Goal: Task Accomplishment & Management: Use online tool/utility

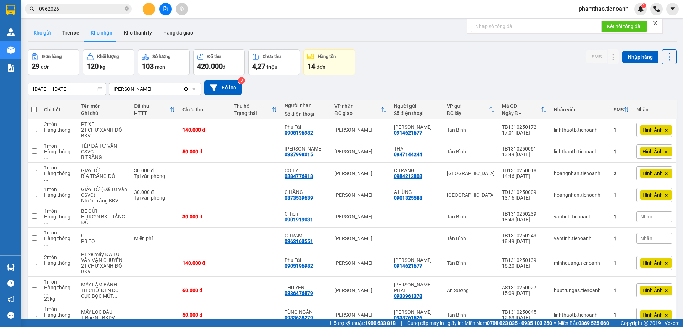
click at [39, 35] on button "Kho gửi" at bounding box center [42, 32] width 29 height 17
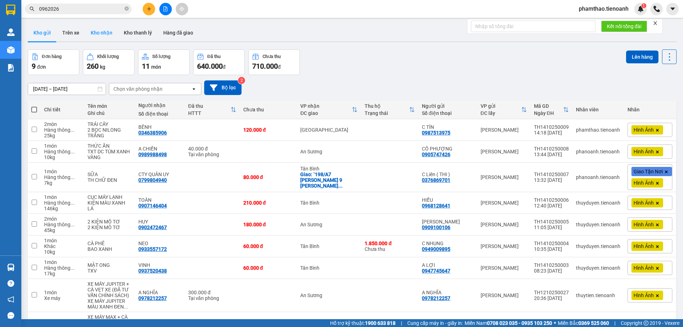
click at [105, 33] on button "Kho nhận" at bounding box center [101, 32] width 33 height 17
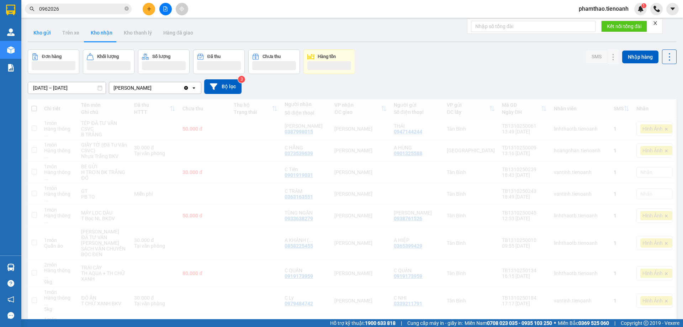
click at [35, 36] on button "Kho gửi" at bounding box center [42, 32] width 29 height 17
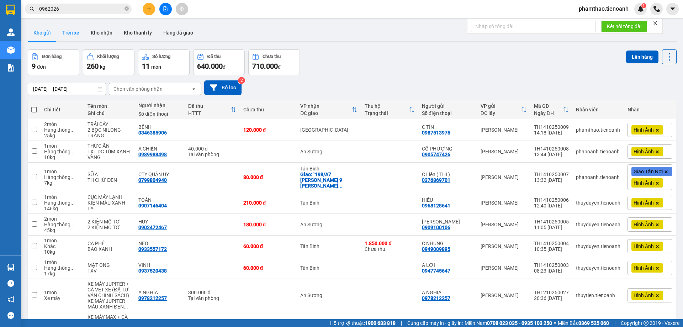
click at [66, 36] on button "Trên xe" at bounding box center [71, 32] width 28 height 17
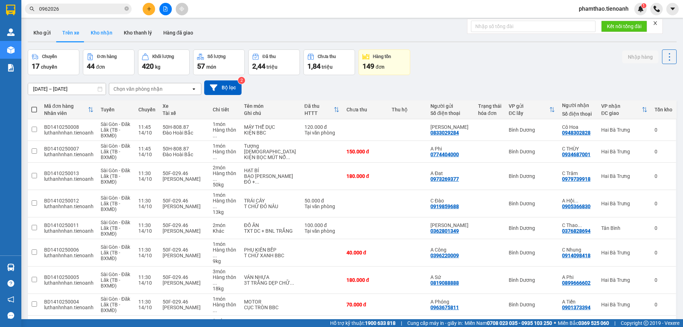
click at [104, 34] on button "Kho nhận" at bounding box center [101, 32] width 33 height 17
type input "[DATE] – [DATE]"
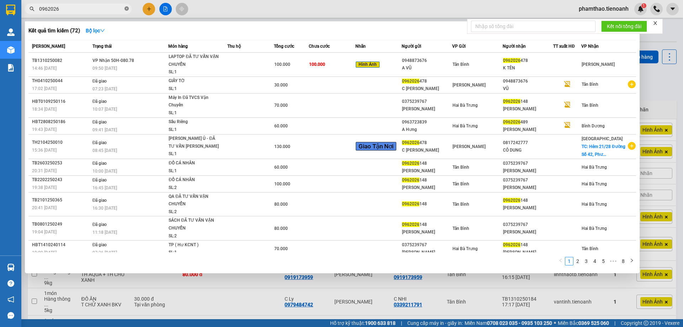
click at [124, 8] on icon "close-circle" at bounding box center [126, 8] width 4 height 4
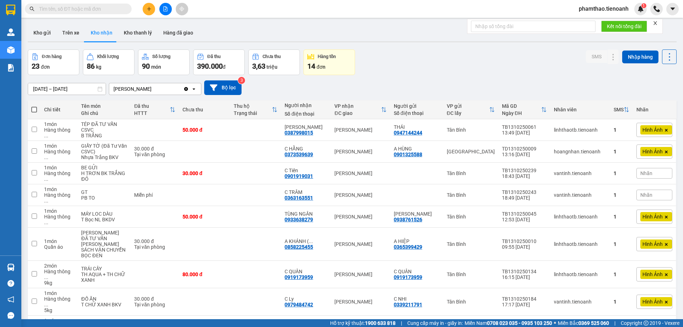
paste input "0387922516"
type input "0387922516"
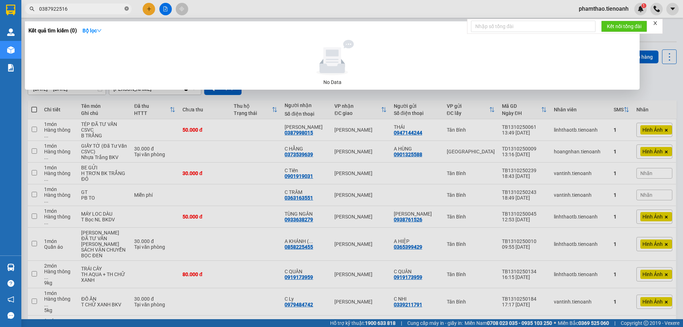
click at [127, 10] on icon "close-circle" at bounding box center [126, 8] width 4 height 4
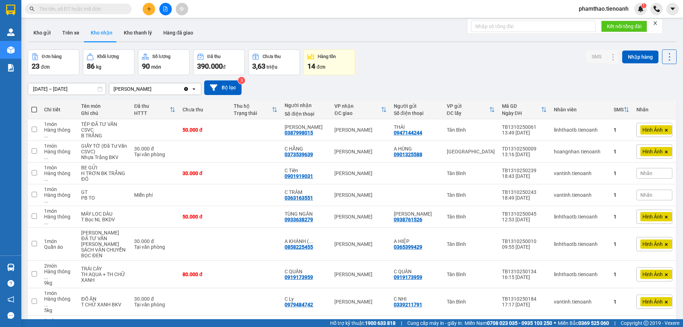
click at [97, 6] on input "text" at bounding box center [81, 9] width 84 height 8
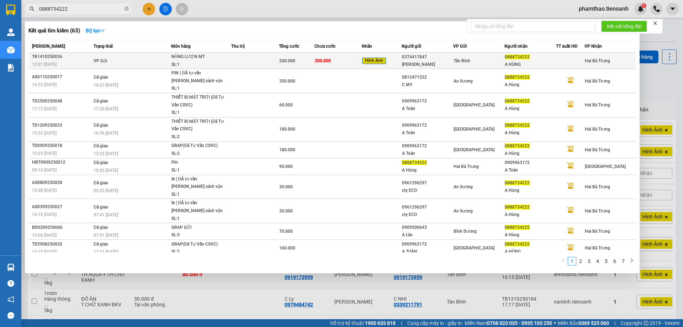
type input "0888734222"
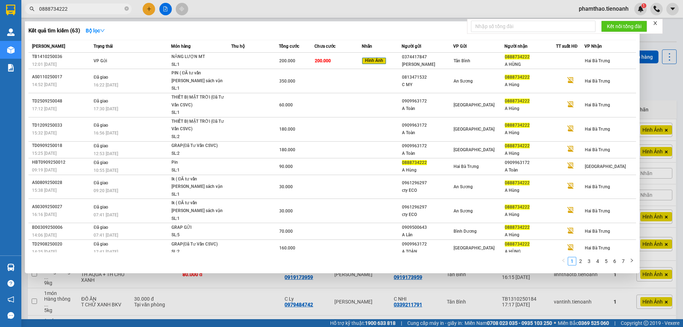
click at [202, 60] on div "NĂNG LƯỢN MT" at bounding box center [197, 57] width 53 height 8
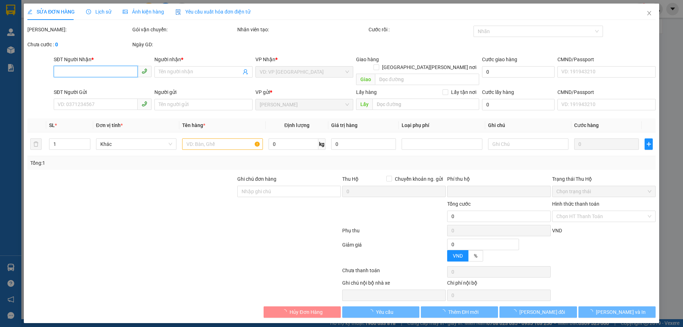
type input "0888734222"
type input "A HÙNG"
type input "0374417847"
type input "[PERSON_NAME]"
type input "ĐÃ TƯ VẤN CSVC"
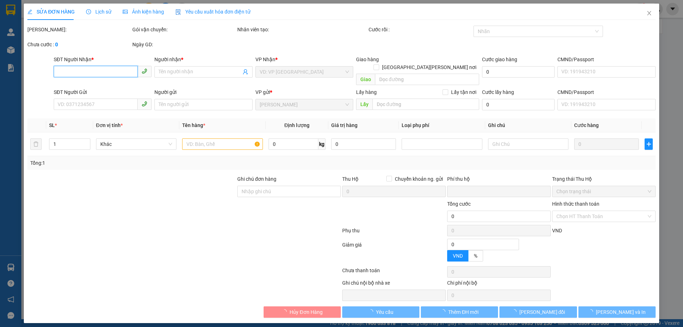
type input "0"
type input "200.000"
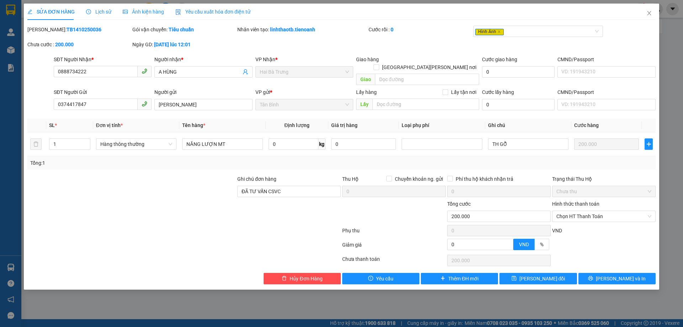
click at [105, 10] on span "Lịch sử" at bounding box center [98, 12] width 25 height 6
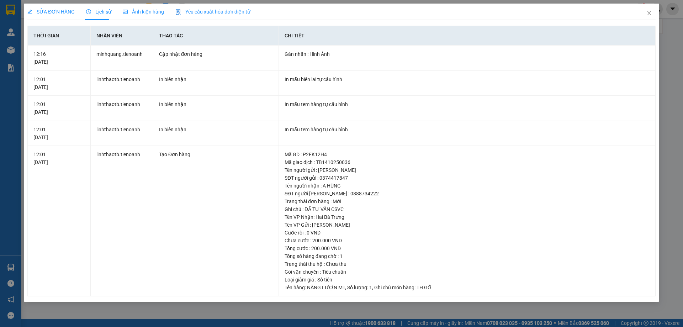
click at [50, 16] on div "SỬA ĐƠN HÀNG" at bounding box center [50, 12] width 47 height 16
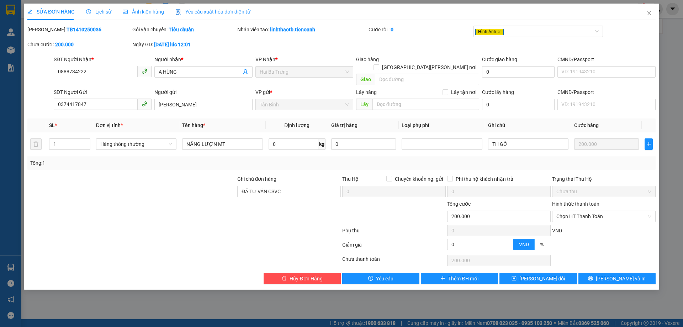
click at [151, 9] on span "Ảnh kiện hàng" at bounding box center [143, 12] width 41 height 6
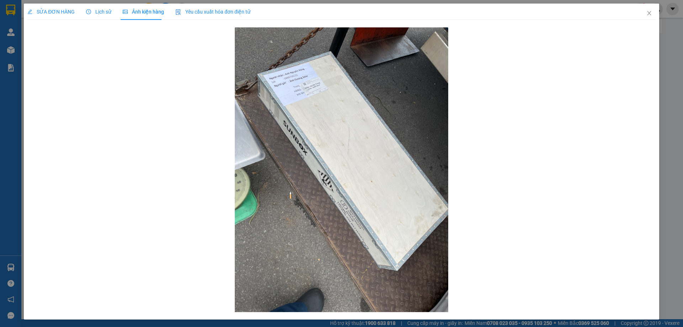
click at [41, 15] on div "SỬA ĐƠN HÀNG" at bounding box center [50, 12] width 47 height 8
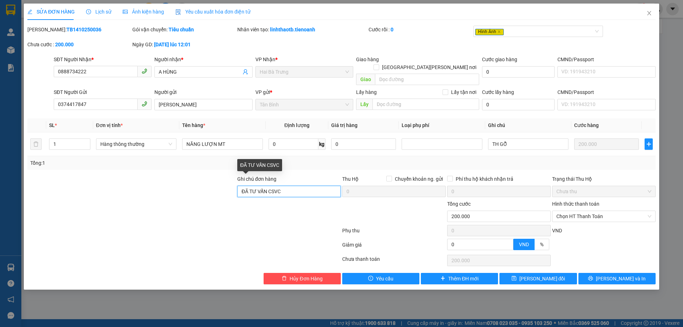
click at [299, 186] on input "ĐÃ TƯ VẤN CSVC" at bounding box center [288, 191] width 103 height 11
click at [101, 14] on span "Lịch sử" at bounding box center [98, 12] width 25 height 6
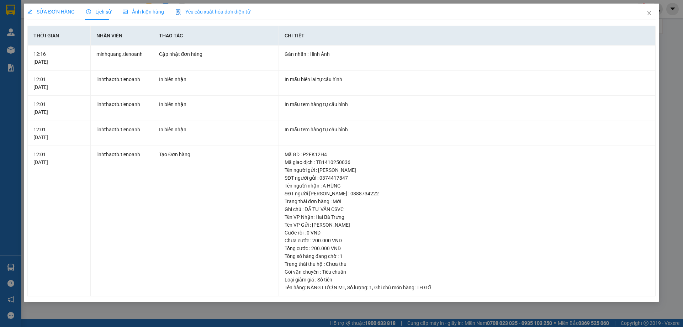
click at [55, 12] on span "SỬA ĐƠN HÀNG" at bounding box center [50, 12] width 47 height 6
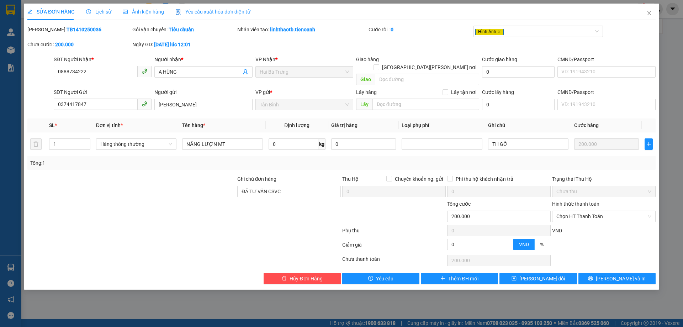
click at [127, 4] on div "Ảnh kiện hàng" at bounding box center [143, 12] width 41 height 16
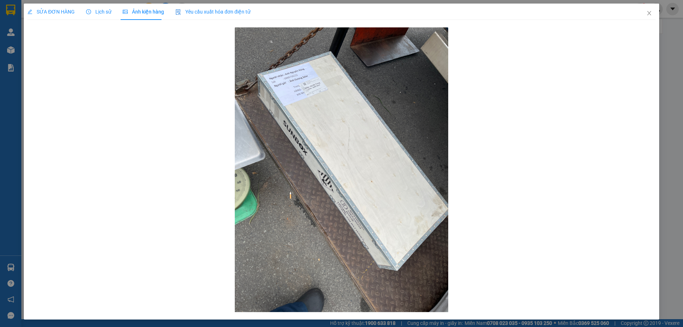
click at [67, 12] on span "SỬA ĐƠN HÀNG" at bounding box center [50, 12] width 47 height 6
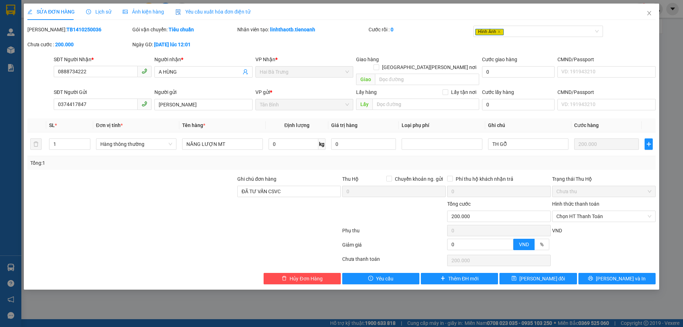
drag, startPoint x: 236, startPoint y: 227, endPoint x: 226, endPoint y: 215, distance: 16.4
click at [236, 226] on div at bounding box center [184, 232] width 315 height 14
